Goal: Use online tool/utility: Use online tool/utility

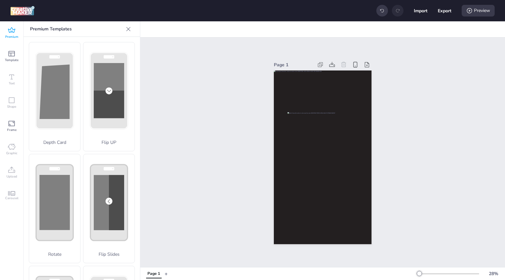
scroll to position [130, 0]
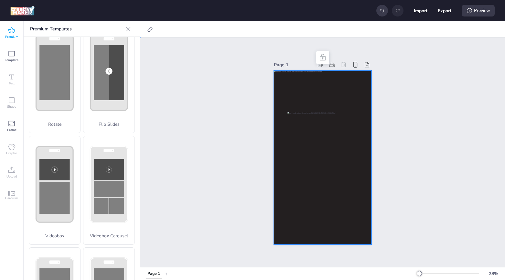
click at [286, 85] on div at bounding box center [323, 157] width 98 height 174
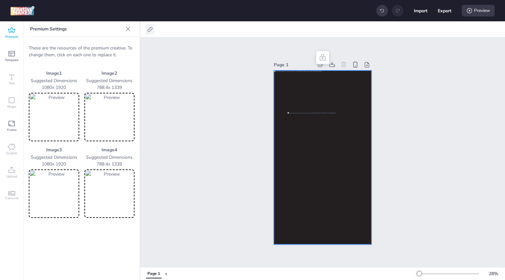
click at [148, 30] on icon at bounding box center [150, 29] width 6 height 6
click at [125, 46] on span "Activate hyperlink" at bounding box center [108, 45] width 36 height 7
click at [86, 46] on input "Activate hyperlink" at bounding box center [84, 48] width 4 height 4
checkbox input "true"
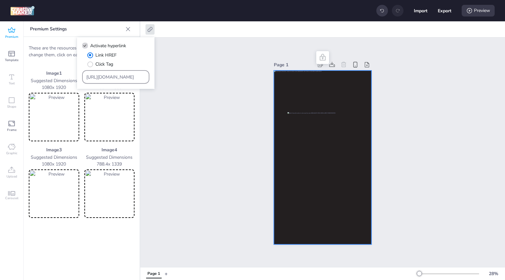
click at [122, 76] on input "[URL][DOMAIN_NAME]" at bounding box center [115, 77] width 59 height 7
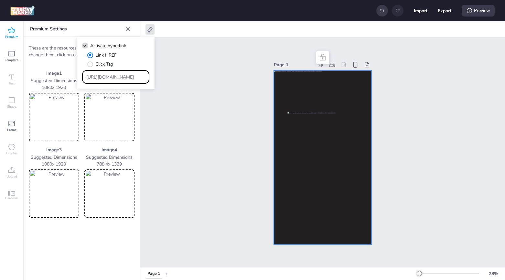
click at [122, 76] on input "[URL][DOMAIN_NAME]" at bounding box center [115, 77] width 59 height 7
click at [206, 130] on div "Page 1" at bounding box center [322, 151] width 364 height 229
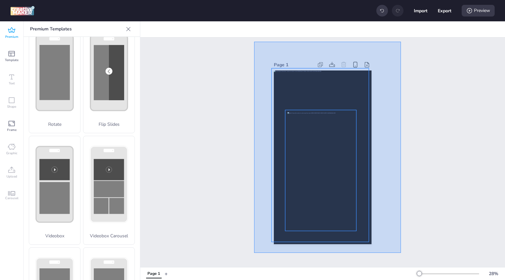
drag, startPoint x: 254, startPoint y: 42, endPoint x: 401, endPoint y: 253, distance: 256.9
click at [401, 253] on div "Page 1" at bounding box center [322, 151] width 364 height 229
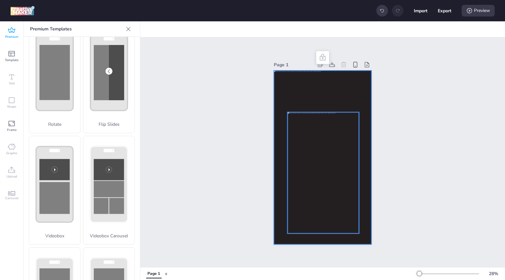
click at [288, 79] on div at bounding box center [323, 157] width 98 height 174
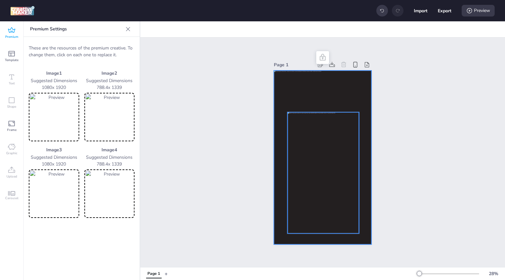
click at [46, 124] on img at bounding box center [54, 117] width 48 height 46
click at [278, 85] on div at bounding box center [323, 157] width 98 height 174
click at [215, 166] on div "Page 1" at bounding box center [322, 151] width 364 height 229
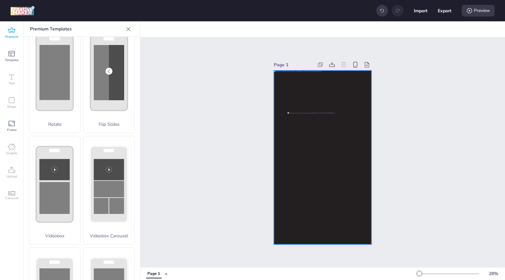
click at [365, 177] on div at bounding box center [323, 157] width 98 height 174
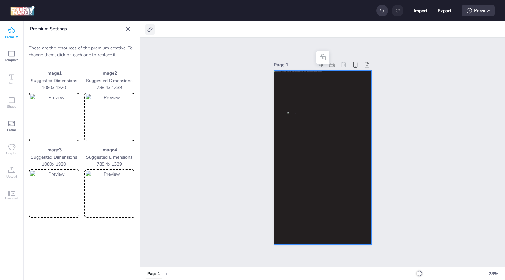
click at [150, 30] on icon at bounding box center [150, 29] width 6 height 6
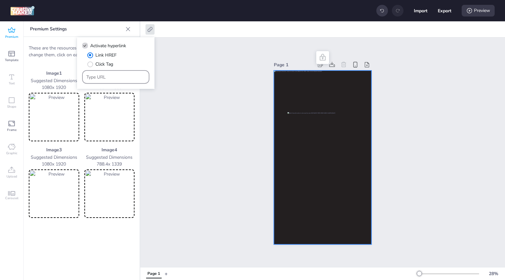
click at [107, 78] on input "Type URL" at bounding box center [115, 77] width 59 height 7
click at [49, 114] on img at bounding box center [54, 117] width 48 height 46
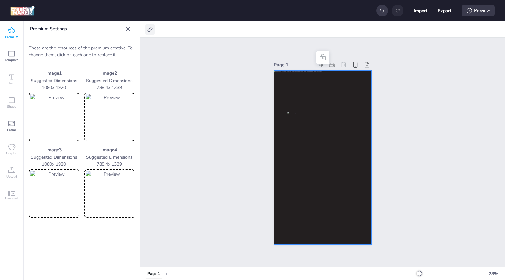
click at [150, 27] on icon at bounding box center [149, 29] width 5 height 5
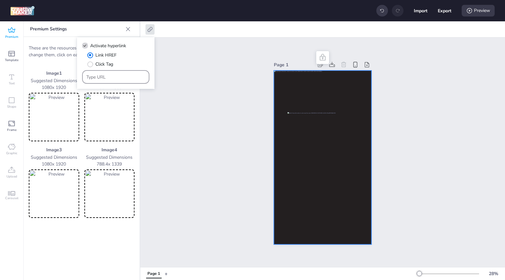
click at [108, 76] on input "Type URL" at bounding box center [115, 77] width 59 height 7
paste input "[URL][DOMAIN_NAME][PERSON_NAME]"
type input "[URL][DOMAIN_NAME][PERSON_NAME]"
click at [206, 112] on div "Page 1" at bounding box center [322, 151] width 364 height 229
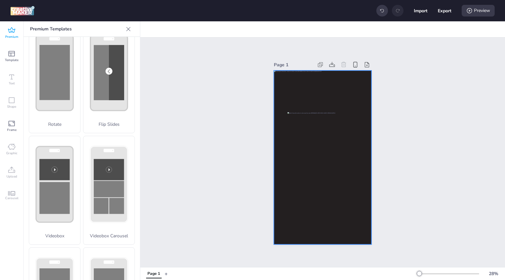
click at [357, 92] on div at bounding box center [323, 157] width 98 height 174
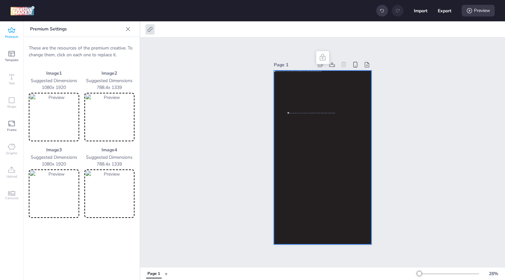
click at [42, 198] on img at bounding box center [54, 194] width 48 height 46
click at [151, 27] on icon at bounding box center [150, 29] width 6 height 6
click at [190, 136] on div "Page 1" at bounding box center [322, 151] width 364 height 229
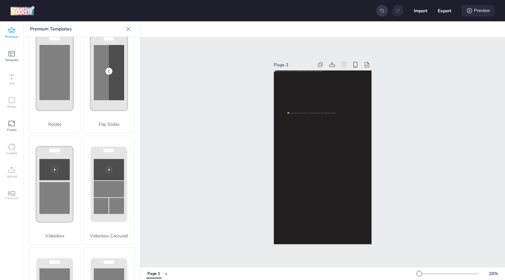
click at [468, 11] on icon at bounding box center [469, 10] width 6 height 6
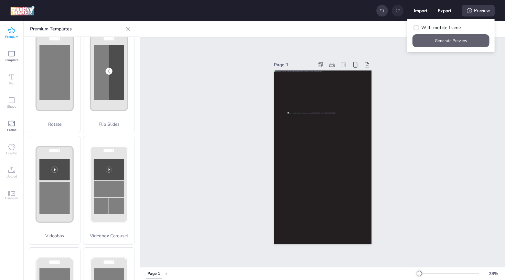
click at [449, 42] on button "Generate Preview" at bounding box center [450, 40] width 77 height 13
click at [446, 13] on button "Export" at bounding box center [444, 11] width 14 height 14
select select "html"
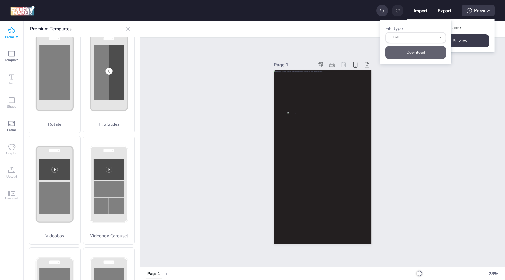
click at [414, 54] on button "Download" at bounding box center [415, 52] width 61 height 13
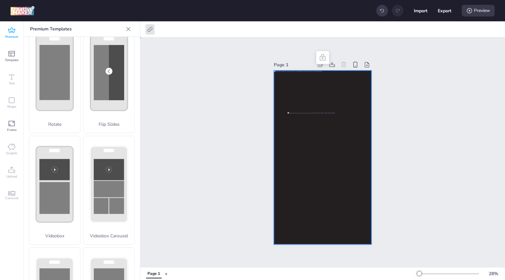
click at [284, 101] on div at bounding box center [323, 157] width 98 height 174
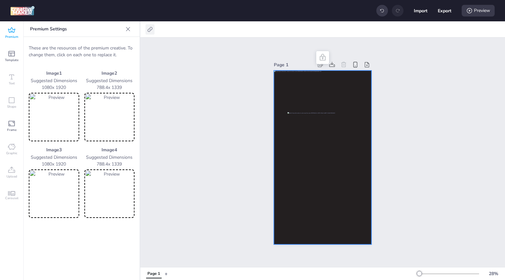
click at [149, 31] on icon at bounding box center [149, 29] width 5 height 5
click at [176, 102] on div "Page 1" at bounding box center [322, 151] width 364 height 229
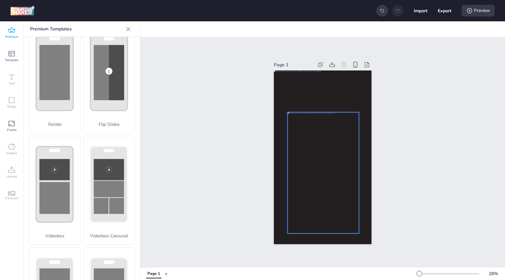
click at [314, 122] on div at bounding box center [322, 172] width 71 height 121
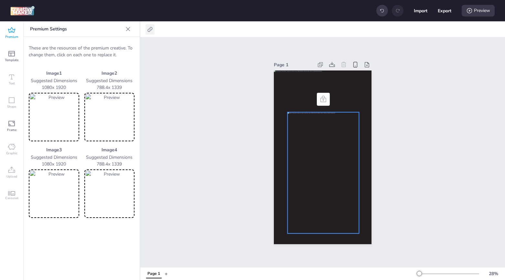
click at [149, 27] on icon at bounding box center [150, 29] width 6 height 6
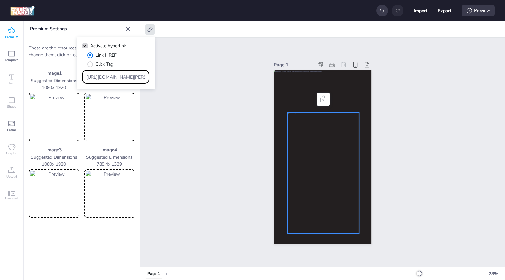
click at [120, 76] on input "[URL][DOMAIN_NAME][PERSON_NAME]" at bounding box center [115, 77] width 59 height 7
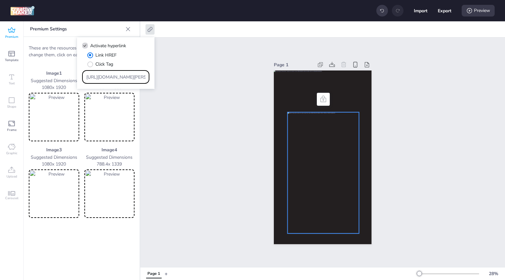
click at [182, 125] on div "Page 1" at bounding box center [322, 151] width 364 height 229
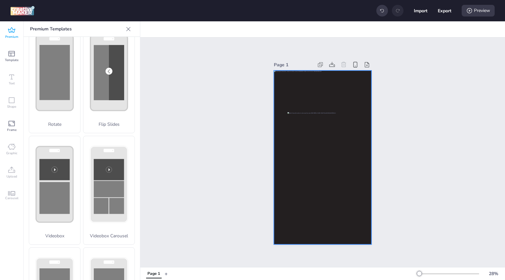
click at [286, 93] on div at bounding box center [323, 157] width 98 height 174
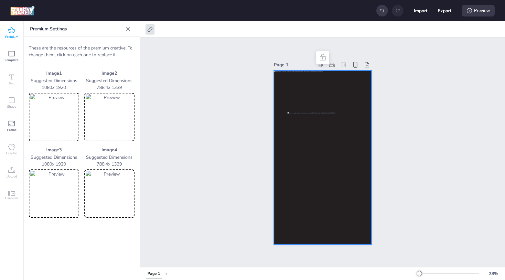
click at [53, 178] on img at bounding box center [54, 194] width 48 height 46
click at [152, 31] on icon at bounding box center [150, 29] width 6 height 6
click at [180, 125] on div "Page 1" at bounding box center [322, 151] width 364 height 229
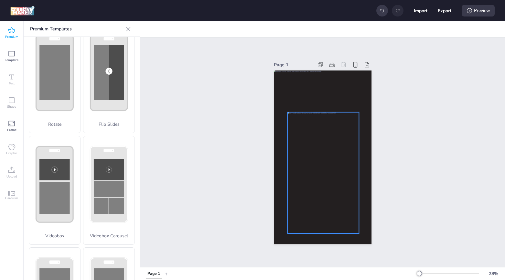
click at [305, 167] on div at bounding box center [322, 172] width 71 height 121
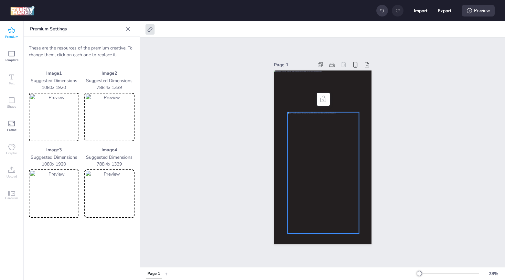
click at [116, 196] on img at bounding box center [110, 194] width 48 height 46
click at [204, 143] on div "Page 1" at bounding box center [322, 151] width 364 height 229
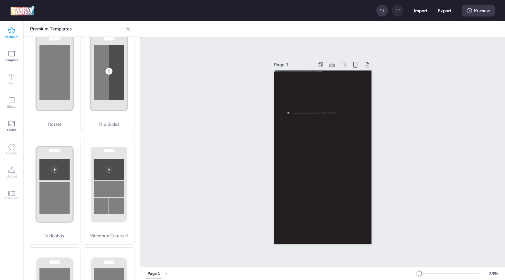
click at [207, 148] on div "Page 1" at bounding box center [322, 151] width 364 height 229
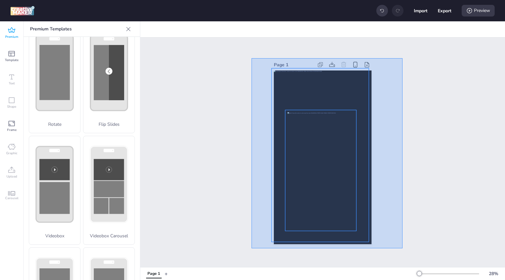
drag, startPoint x: 251, startPoint y: 58, endPoint x: 402, endPoint y: 248, distance: 242.6
click at [402, 248] on div "Page 1" at bounding box center [322, 151] width 364 height 229
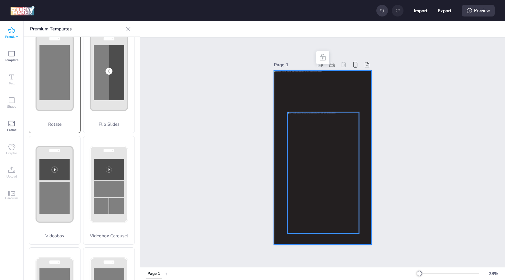
click at [49, 105] on icon at bounding box center [54, 72] width 51 height 97
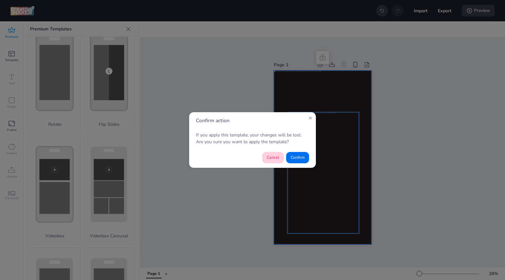
click at [273, 159] on button "Cancel" at bounding box center [273, 157] width 22 height 11
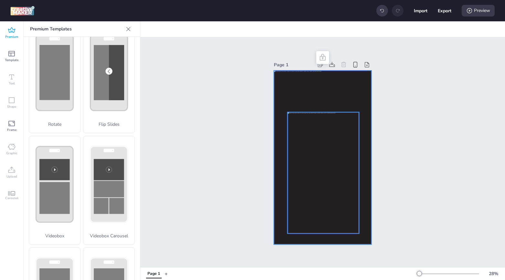
click at [320, 57] on icon at bounding box center [323, 58] width 8 height 8
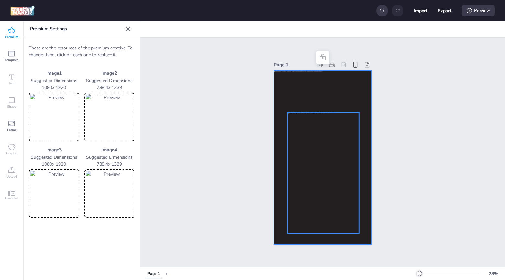
click at [174, 113] on div "Page 1" at bounding box center [322, 151] width 364 height 229
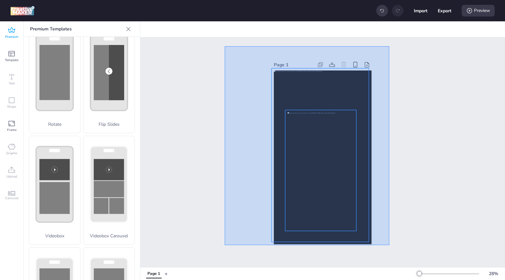
drag, startPoint x: 225, startPoint y: 46, endPoint x: 389, endPoint y: 245, distance: 257.9
click at [389, 245] on div "Page 1" at bounding box center [322, 151] width 364 height 229
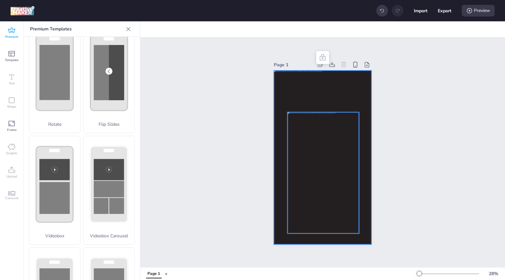
click at [319, 54] on icon at bounding box center [323, 58] width 8 height 8
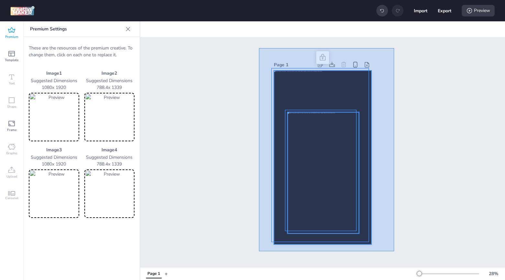
drag, startPoint x: 259, startPoint y: 48, endPoint x: 394, endPoint y: 251, distance: 243.7
click at [394, 251] on div "Page 1" at bounding box center [322, 151] width 364 height 229
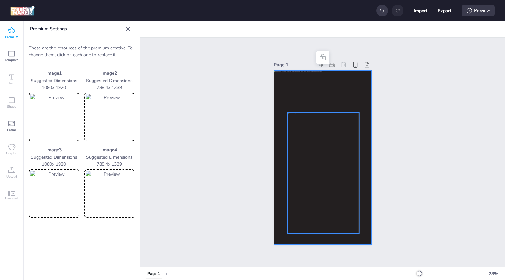
click at [317, 55] on div at bounding box center [322, 57] width 10 height 10
click at [319, 56] on icon at bounding box center [322, 57] width 6 height 6
click at [352, 64] on icon at bounding box center [354, 64] width 7 height 7
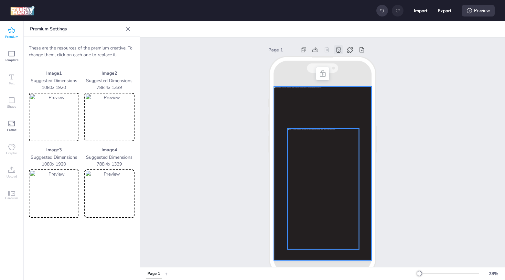
click at [337, 50] on icon at bounding box center [338, 49] width 7 height 7
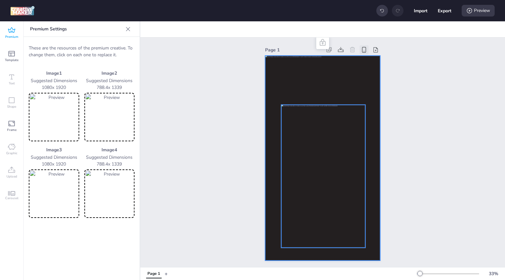
click at [283, 79] on div at bounding box center [322, 158] width 115 height 205
click at [268, 78] on div at bounding box center [322, 158] width 115 height 205
click at [63, 120] on img at bounding box center [54, 117] width 48 height 46
click at [418, 223] on div "Page 1" at bounding box center [322, 152] width 364 height 231
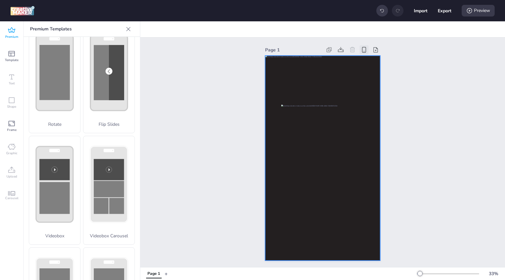
click at [372, 222] on div at bounding box center [322, 158] width 115 height 205
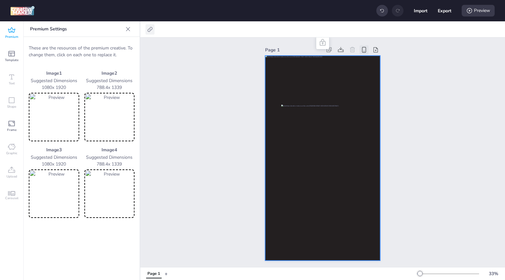
click at [150, 31] on icon at bounding box center [150, 29] width 6 height 6
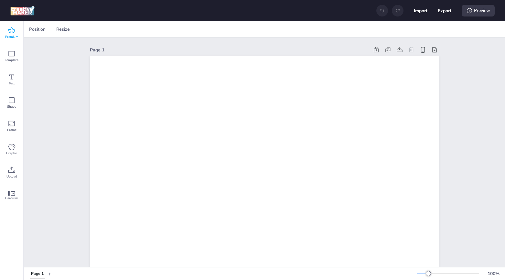
click at [12, 29] on icon at bounding box center [12, 30] width 8 height 8
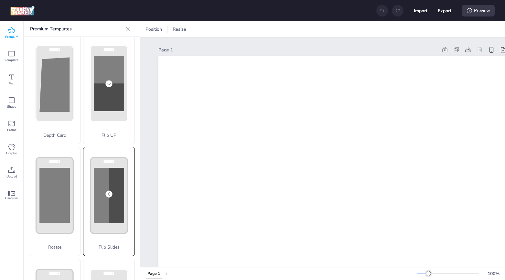
scroll to position [49, 0]
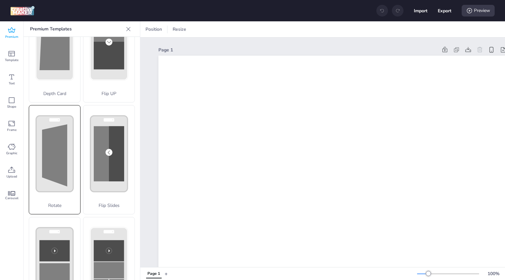
click at [0, 0] on rect at bounding box center [0, 0] width 0 height 0
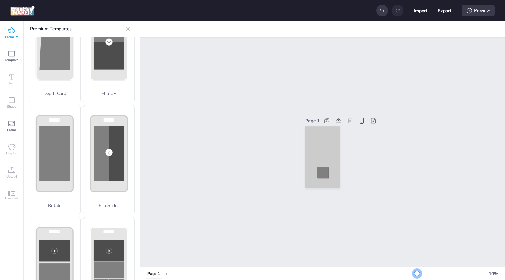
drag, startPoint x: 429, startPoint y: 274, endPoint x: 405, endPoint y: 275, distance: 23.6
click at [405, 275] on div "Page 1 + 10 %" at bounding box center [322, 273] width 364 height 11
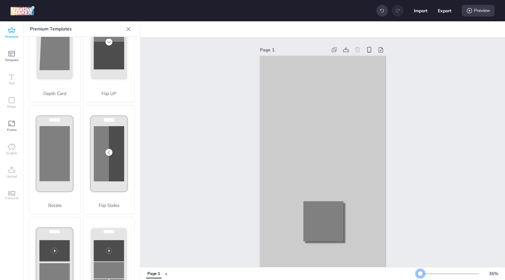
drag, startPoint x: 416, startPoint y: 275, endPoint x: 420, endPoint y: 275, distance: 3.6
click at [420, 275] on div at bounding box center [419, 273] width 5 height 5
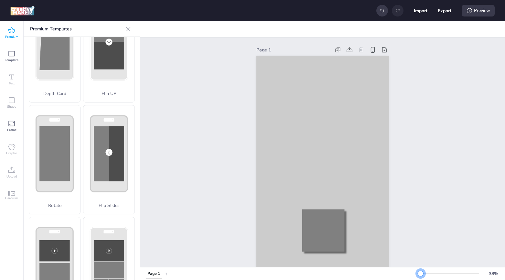
click at [420, 274] on div at bounding box center [420, 273] width 5 height 5
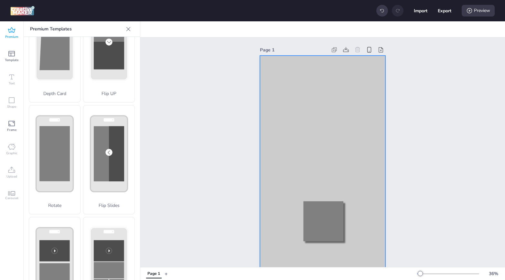
click at [333, 72] on div at bounding box center [323, 167] width 126 height 223
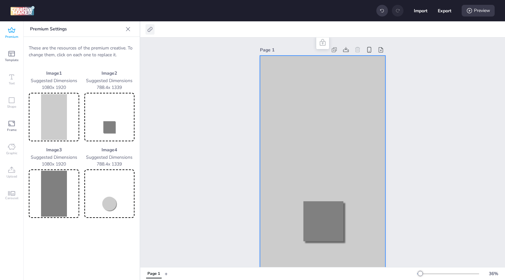
click at [149, 30] on icon at bounding box center [150, 29] width 6 height 6
click at [115, 46] on span "Activate hyperlink" at bounding box center [108, 45] width 36 height 7
click at [86, 46] on input "Activate hyperlink" at bounding box center [84, 48] width 4 height 4
checkbox input "true"
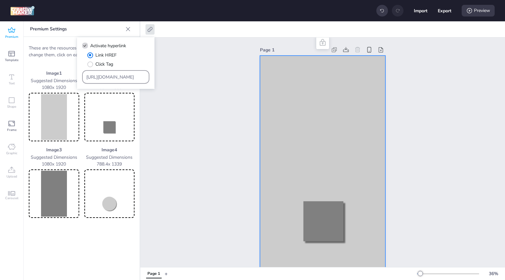
click at [118, 77] on input "[URL][DOMAIN_NAME]" at bounding box center [115, 77] width 59 height 7
click at [118, 78] on input "[URL][DOMAIN_NAME]" at bounding box center [115, 77] width 59 height 7
click at [132, 78] on input "[URL][DOMAIN_NAME]" at bounding box center [115, 77] width 59 height 7
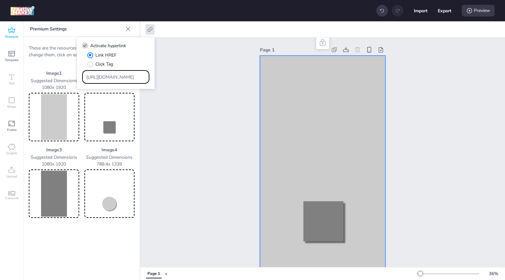
click at [132, 78] on input "[URL][DOMAIN_NAME]" at bounding box center [115, 77] width 59 height 7
type input "h"
